Goal: Information Seeking & Learning: Learn about a topic

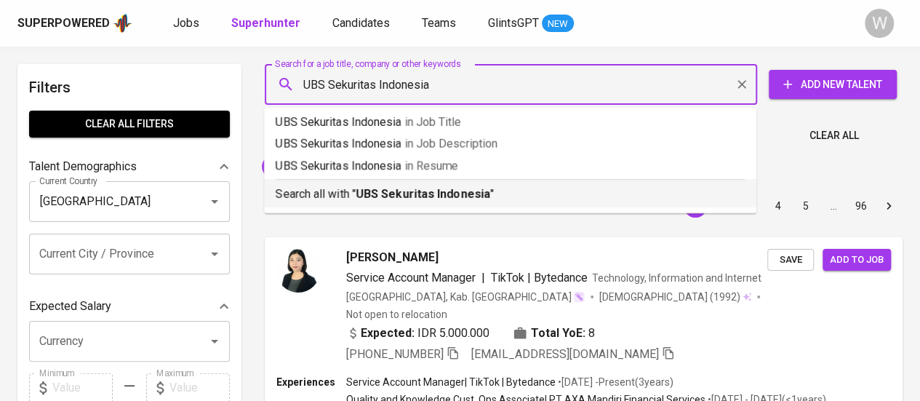
click at [442, 196] on b "UBS Sekuritas Indonesia" at bounding box center [423, 194] width 135 height 14
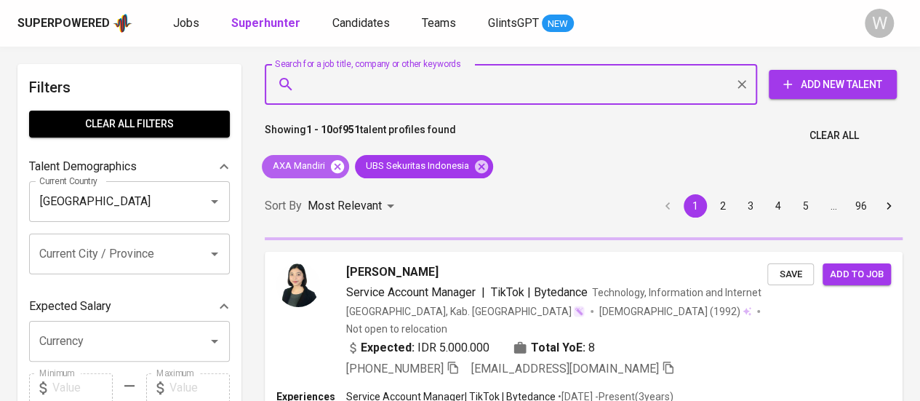
click at [333, 167] on icon at bounding box center [337, 165] width 13 height 13
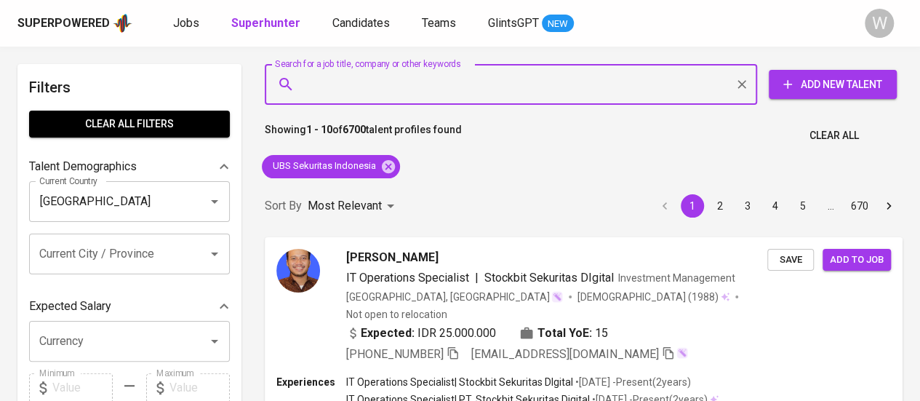
click at [398, 97] on input "Search for a job title, company or other keywords" at bounding box center [514, 85] width 428 height 28
paste input "Mandiri Sekuritas"
type input "Mandiri Sekuritas"
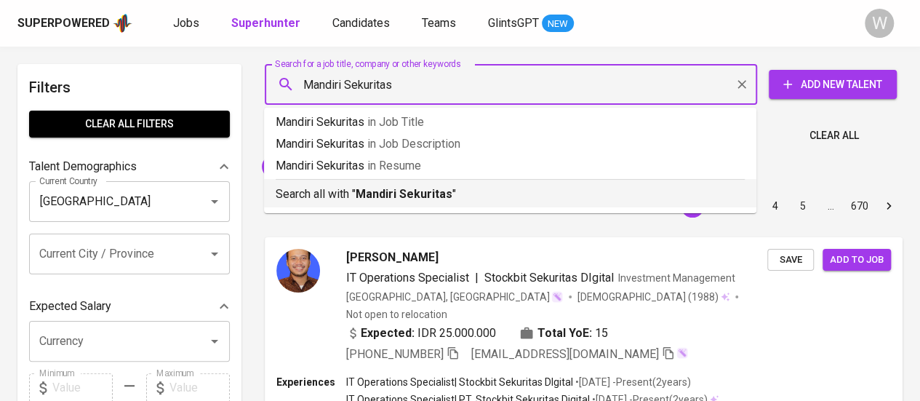
click at [444, 197] on b "Mandiri Sekuritas" at bounding box center [404, 194] width 97 height 14
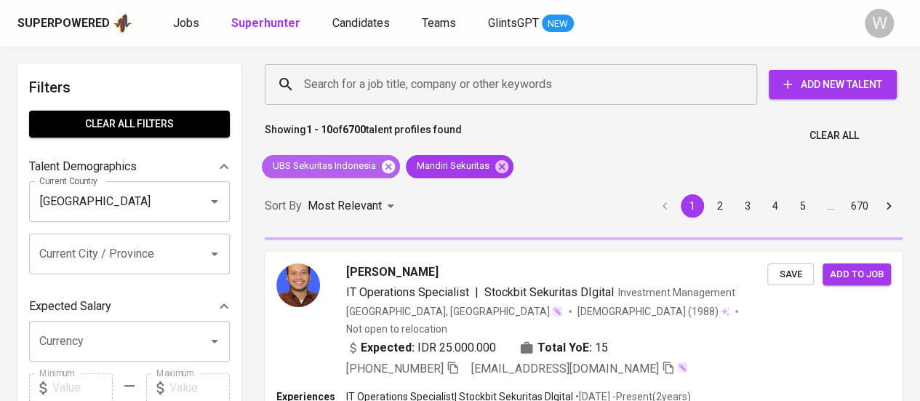
click at [391, 167] on icon at bounding box center [388, 165] width 13 height 13
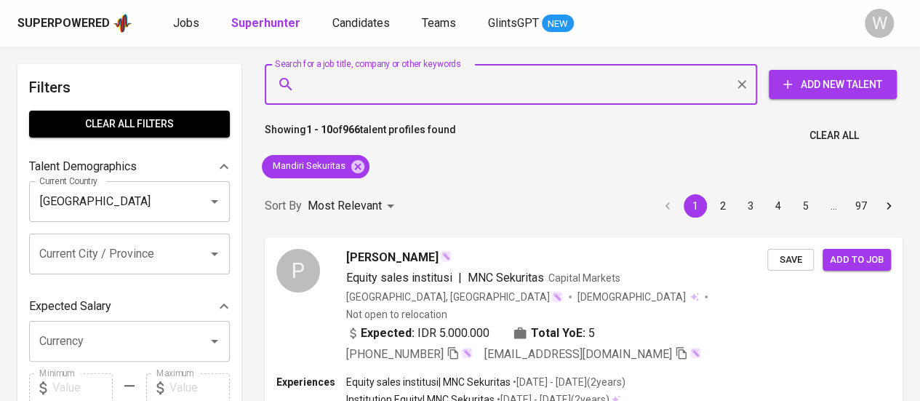
click at [460, 86] on input "Search for a job title, company or other keywords" at bounding box center [514, 85] width 428 height 28
paste input "Maybank Sekuritas Indonesia"
type input "Maybank Sekuritas Indonesia"
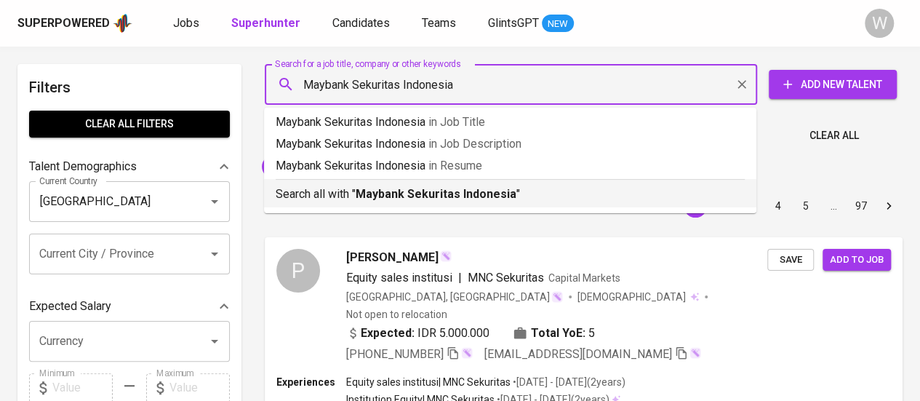
click at [499, 202] on p "Search all with " Maybank Sekuritas Indonesia "" at bounding box center [510, 194] width 469 height 17
click at [471, 204] on div "Sort By Most Relevant MOST_RELEVANT 1 2 3 4 5 … 97" at bounding box center [583, 206] width 655 height 44
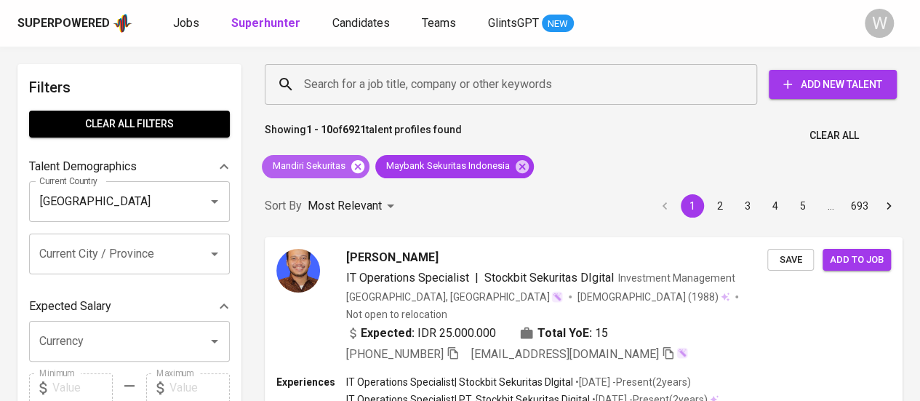
click at [353, 162] on icon at bounding box center [358, 167] width 16 height 16
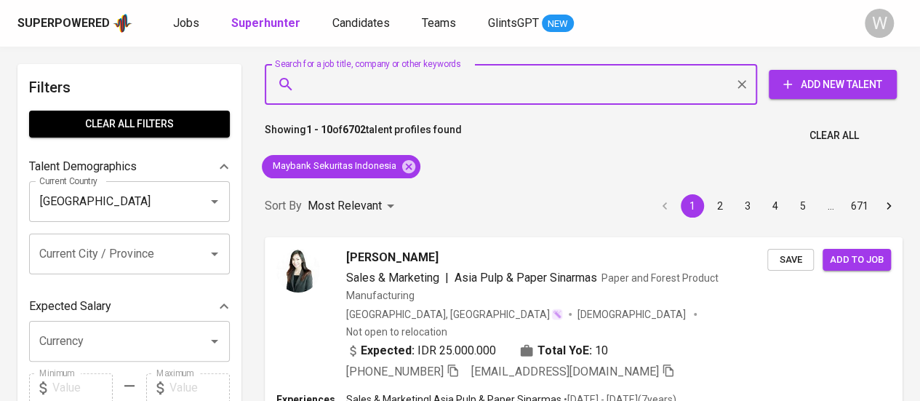
click at [420, 81] on input "Search for a job title, company or other keywords" at bounding box center [514, 85] width 428 height 28
paste input "CGS International Sekuritas Indonesia"
type input "CGS International Sekuritas Indonesia"
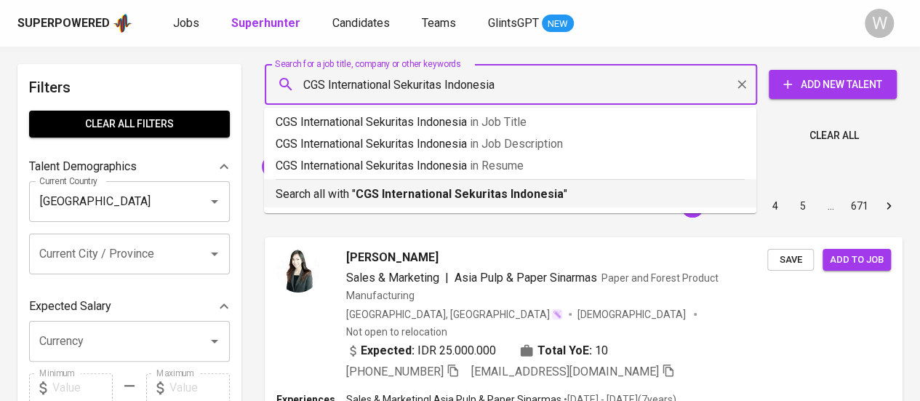
click at [424, 187] on b "CGS International Sekuritas Indonesia" at bounding box center [460, 194] width 208 height 14
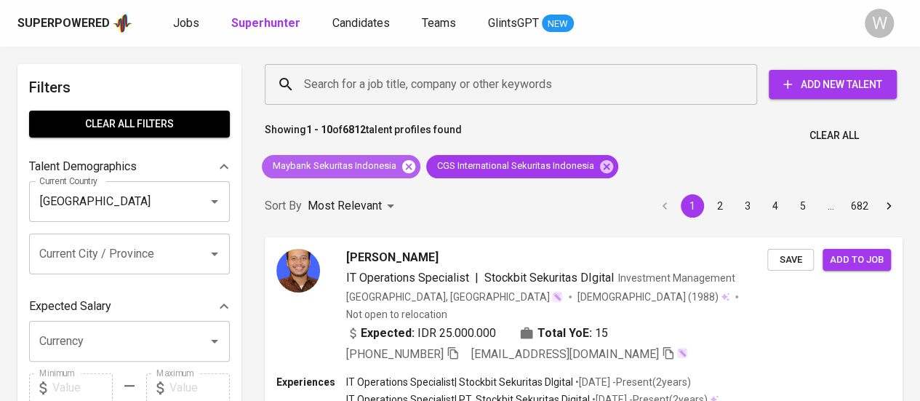
click at [410, 167] on icon at bounding box center [408, 165] width 13 height 13
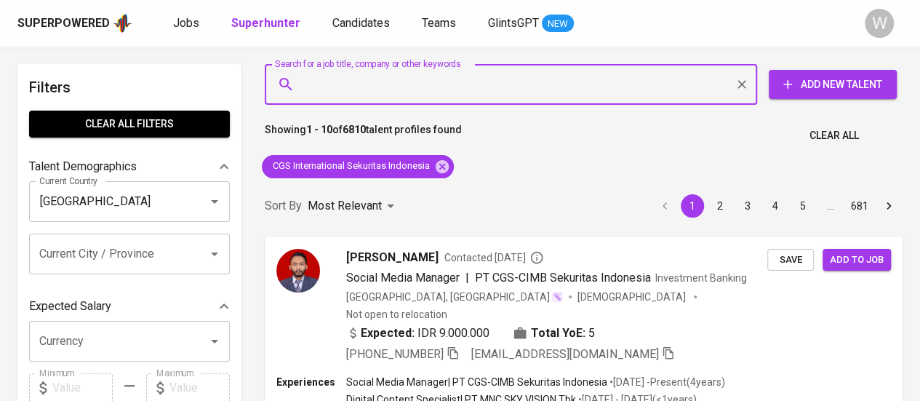
click at [455, 76] on input "Search for a job title, company or other keywords" at bounding box center [514, 85] width 428 height 28
paste input "Mirae Asset Sekuritas Indonesia"
type input "Mirae Asset Sekuritas Indonesia"
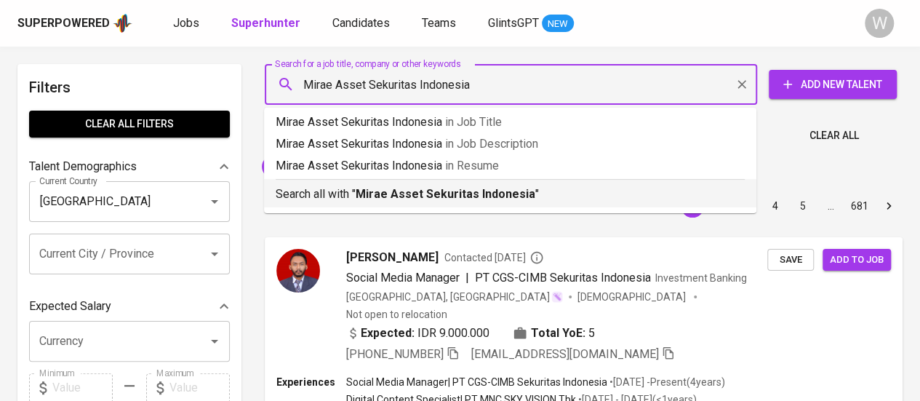
click at [465, 183] on div "Search all with " Mirae Asset Sekuritas Indonesia "" at bounding box center [510, 191] width 469 height 24
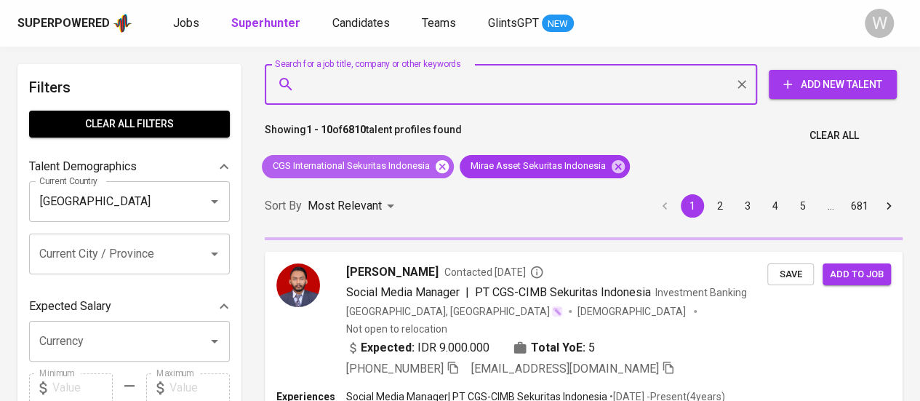
click at [447, 167] on icon at bounding box center [442, 165] width 13 height 13
